Goal: Use online tool/utility: Use online tool/utility

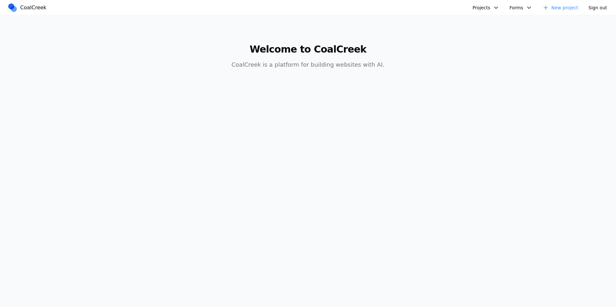
click at [480, 6] on button "Projects" at bounding box center [485, 8] width 34 height 10
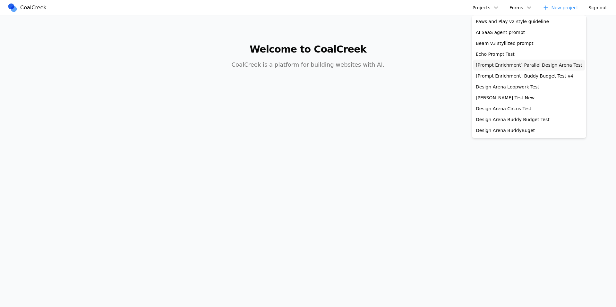
scroll to position [117, 0]
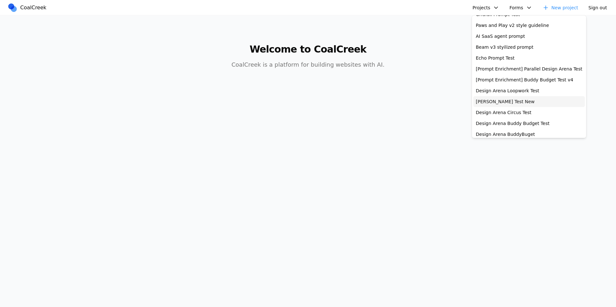
click at [502, 98] on link "[PERSON_NAME] Test New" at bounding box center [529, 101] width 112 height 11
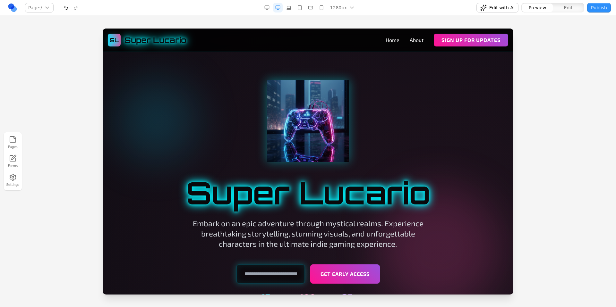
click at [549, 55] on div at bounding box center [308, 168] width 616 height 278
click at [504, 10] on span "Edit with AI" at bounding box center [501, 7] width 25 height 6
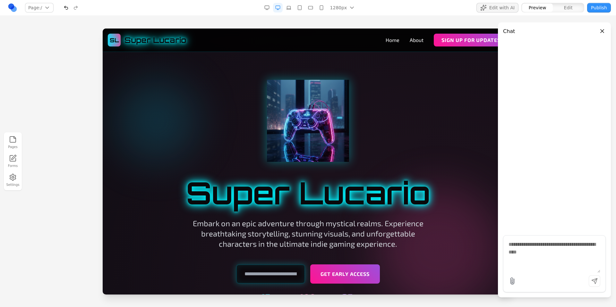
click at [550, 253] on textarea at bounding box center [554, 257] width 92 height 32
paste textarea
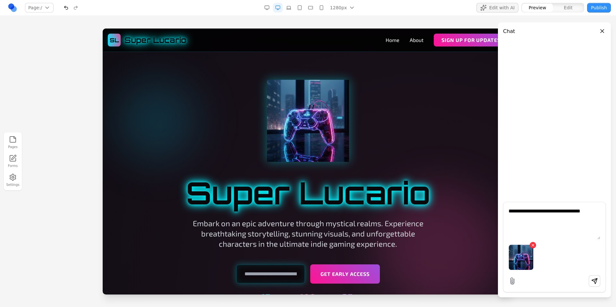
type textarea "**********"
click at [515, 281] on icon "Attach file" at bounding box center [512, 281] width 8 height 8
click at [0, 0] on input "Attach file" at bounding box center [0, 0] width 0 height 0
click at [514, 282] on icon "Attach file" at bounding box center [513, 281] width 4 height 6
click at [0, 0] on input "Attach file" at bounding box center [0, 0] width 0 height 0
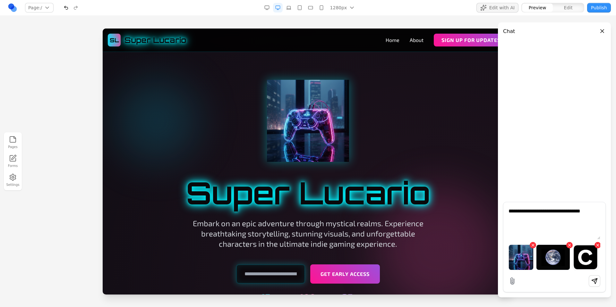
click at [511, 279] on icon "Attach file" at bounding box center [513, 281] width 4 height 6
click at [0, 0] on input "Attach file" at bounding box center [0, 0] width 0 height 0
click at [599, 242] on button "×" at bounding box center [597, 245] width 6 height 6
click at [515, 282] on icon "Attach file" at bounding box center [512, 281] width 8 height 8
click at [0, 0] on input "Attach file" at bounding box center [0, 0] width 0 height 0
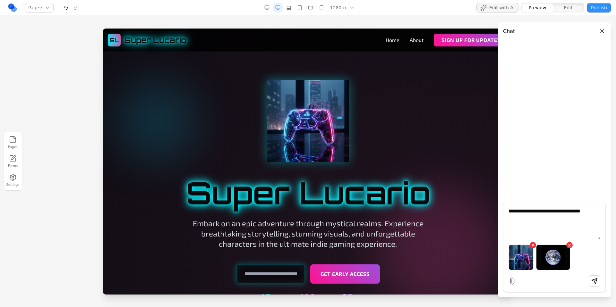
click at [569, 243] on button "×" at bounding box center [569, 245] width 6 height 6
click at [534, 246] on button "×" at bounding box center [532, 245] width 6 height 6
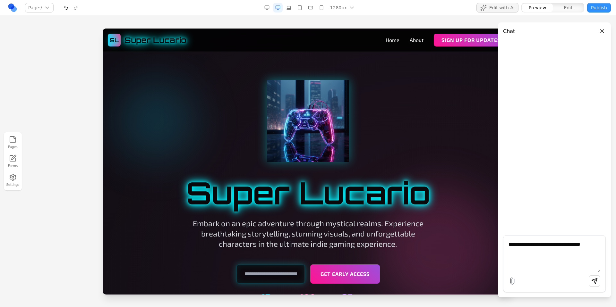
click at [532, 250] on textarea "**********" at bounding box center [554, 257] width 92 height 32
